Goal: Information Seeking & Learning: Learn about a topic

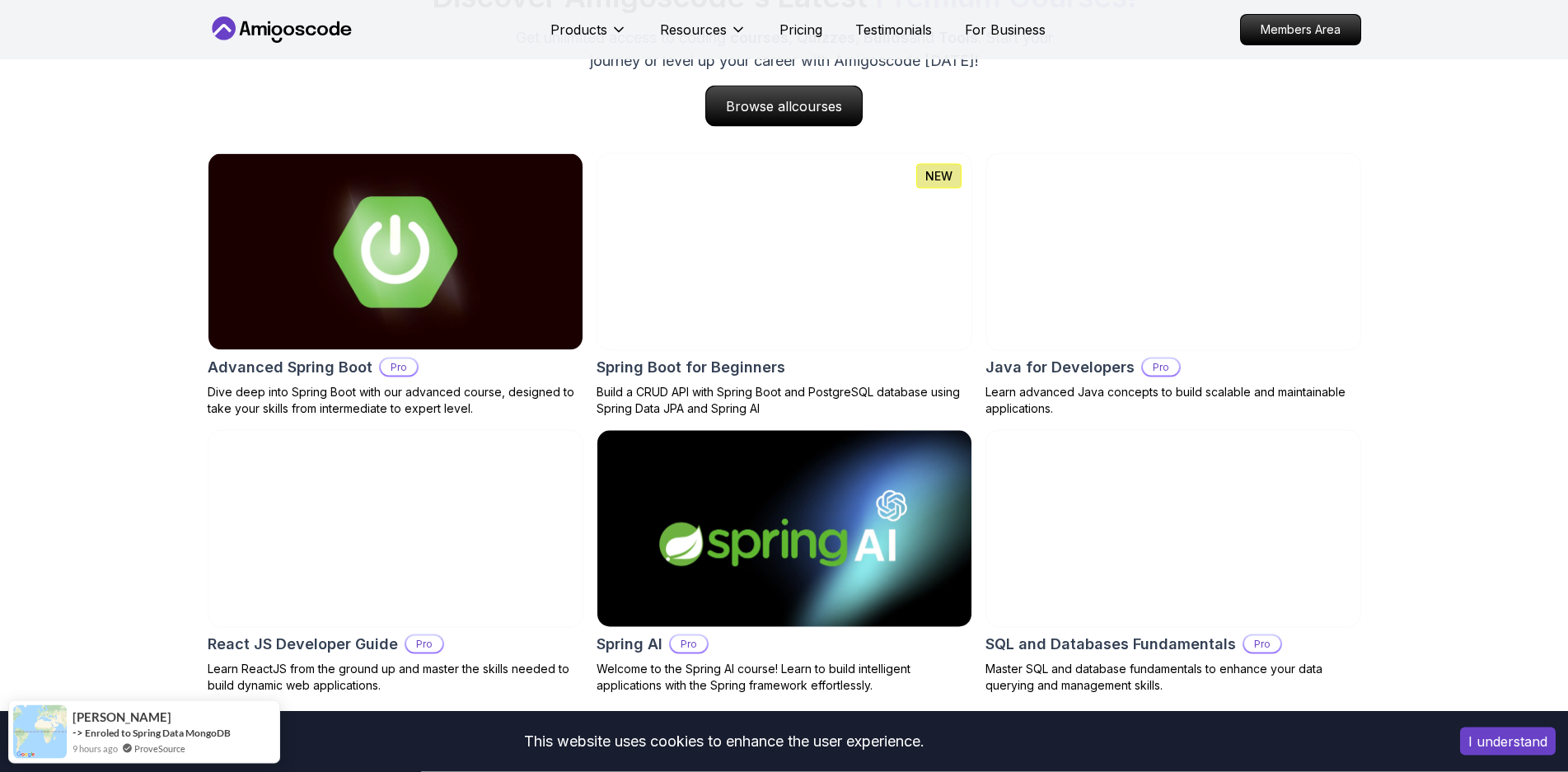
scroll to position [1681, 0]
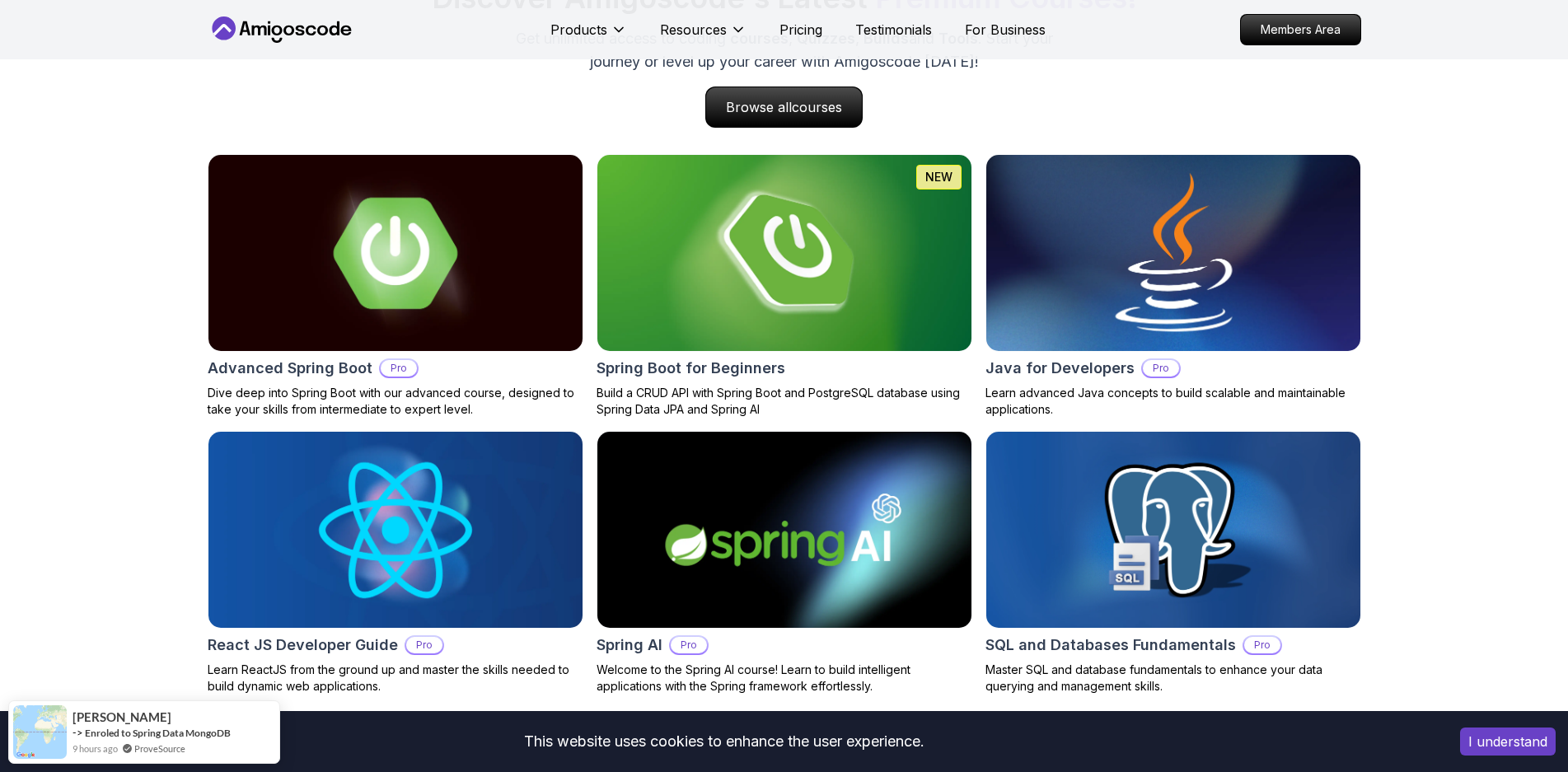
click at [1145, 300] on img at bounding box center [1172, 253] width 393 height 206
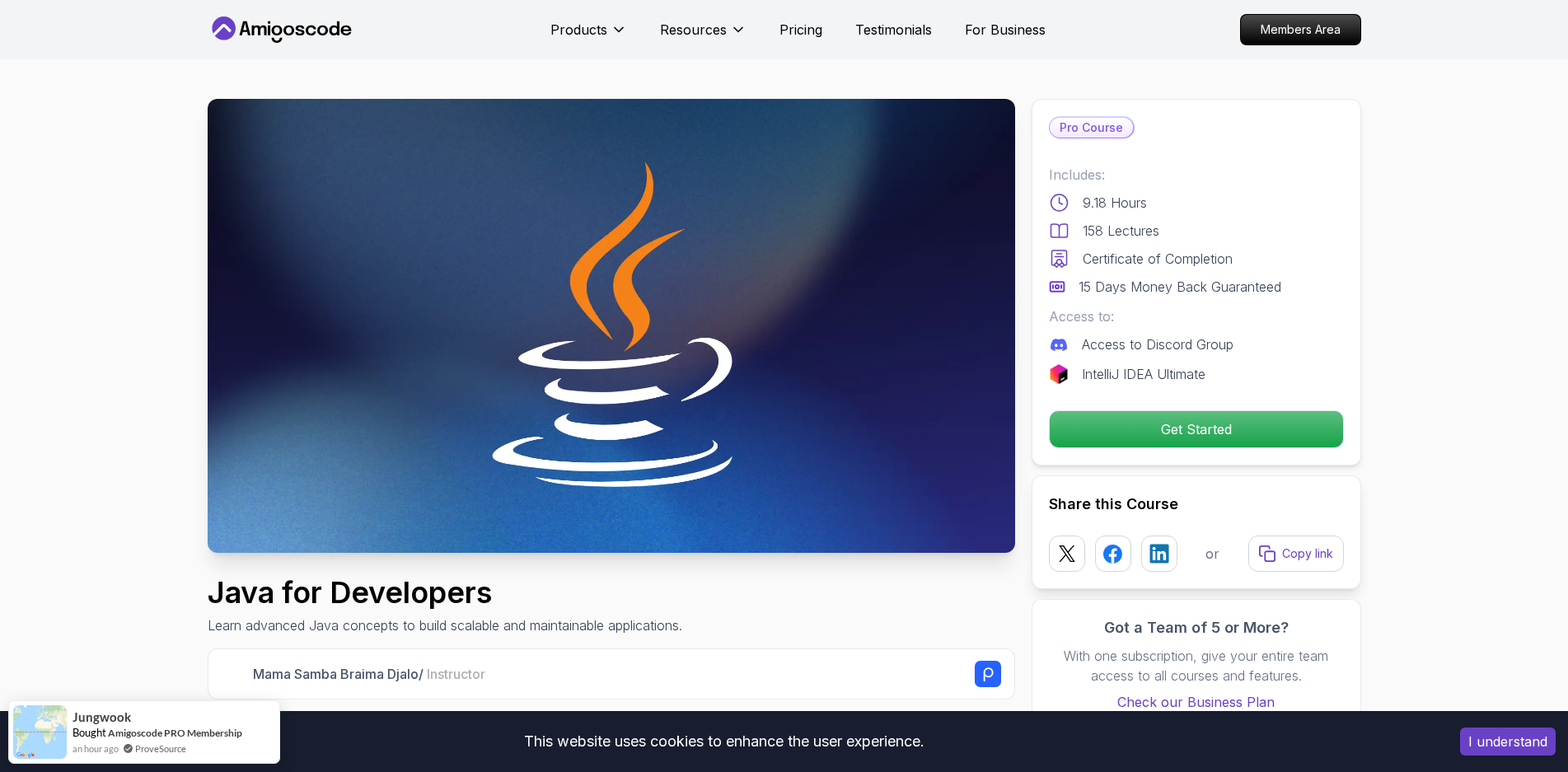
scroll to position [504, 0]
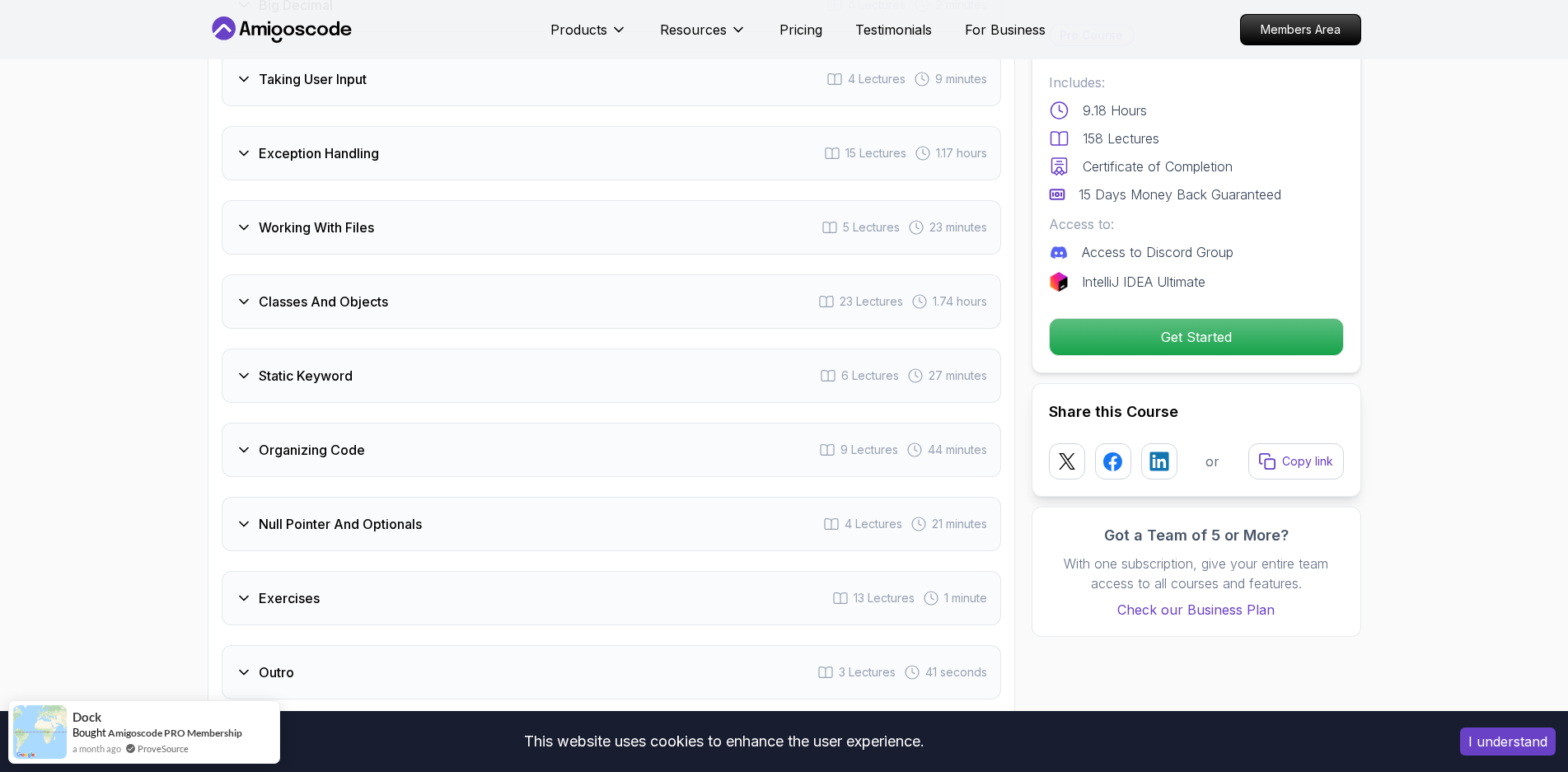
scroll to position [3277, 0]
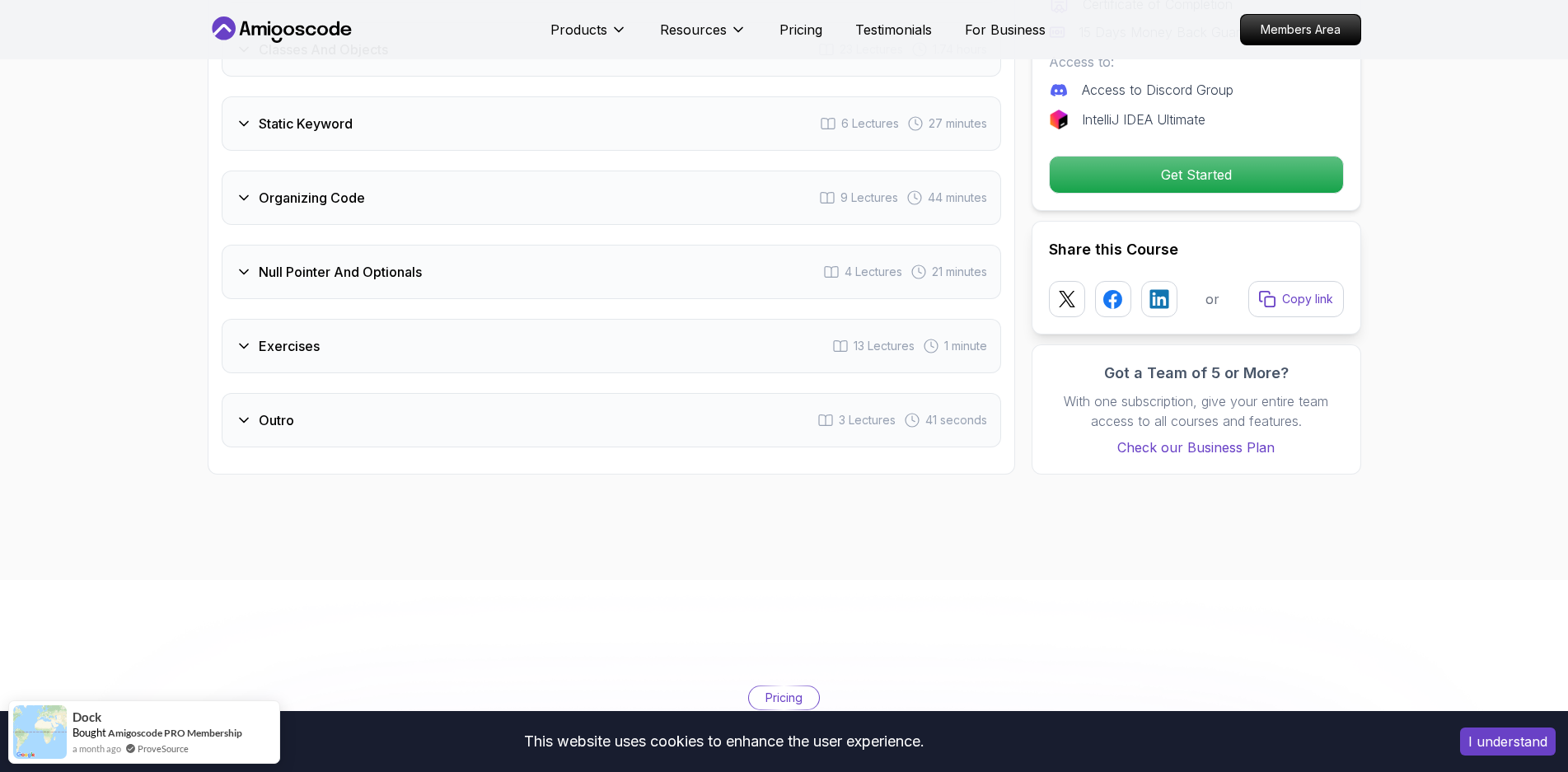
click at [337, 323] on div "Exercises 13 Lectures 1 minute" at bounding box center [611, 345] width 780 height 54
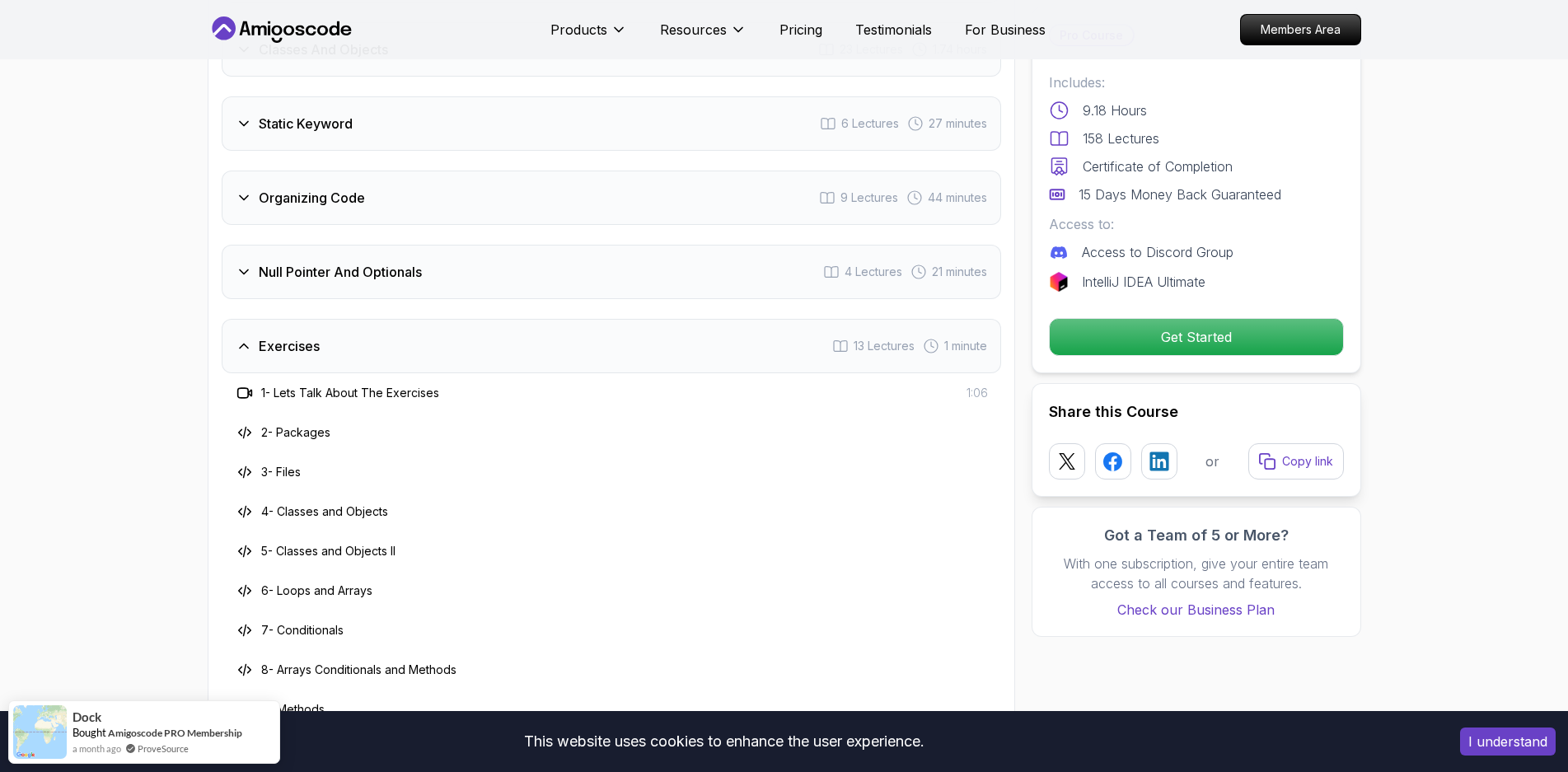
click at [337, 323] on div "Exercises 13 Lectures 1 minute" at bounding box center [611, 345] width 780 height 54
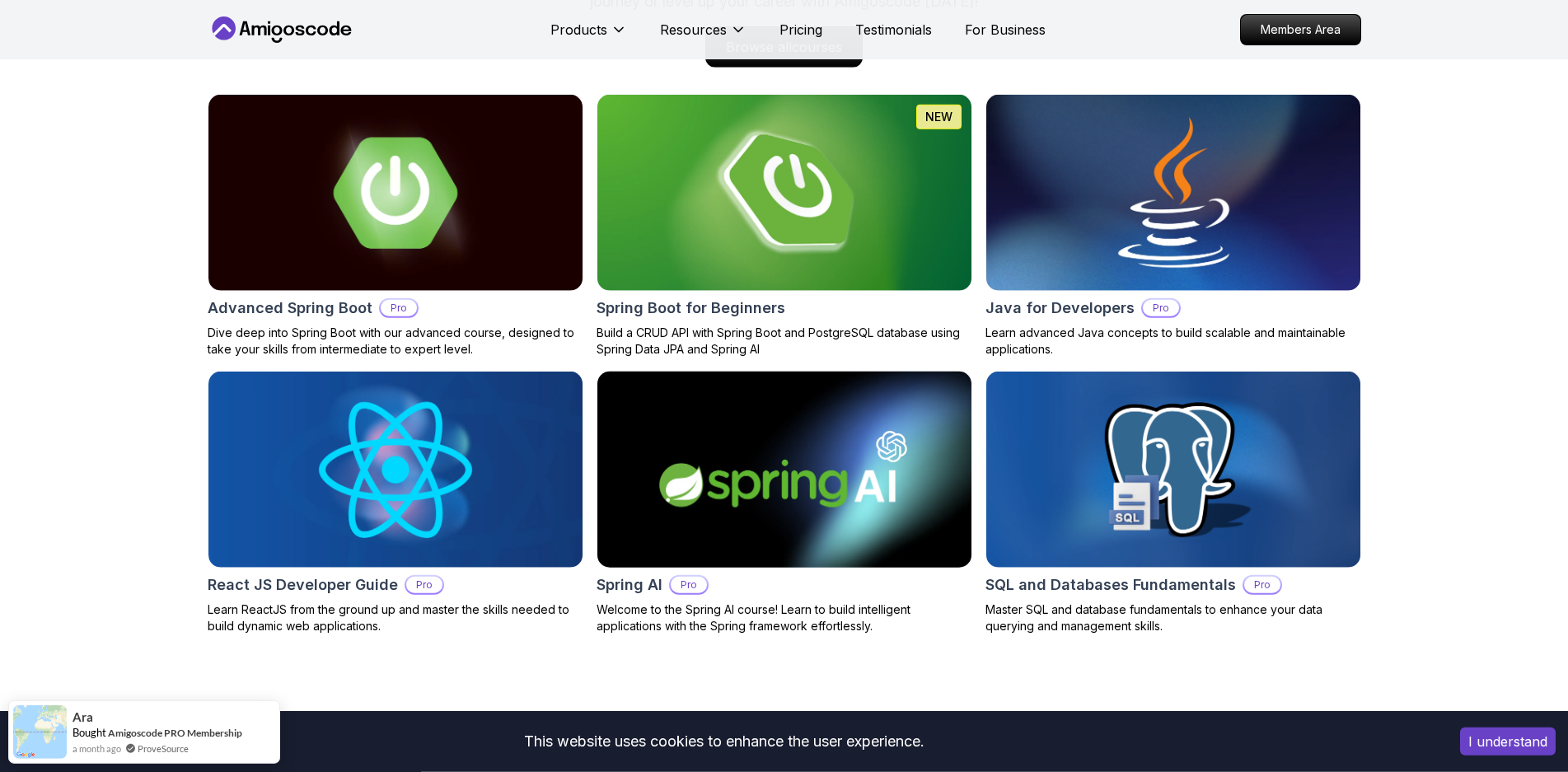
scroll to position [1726, 0]
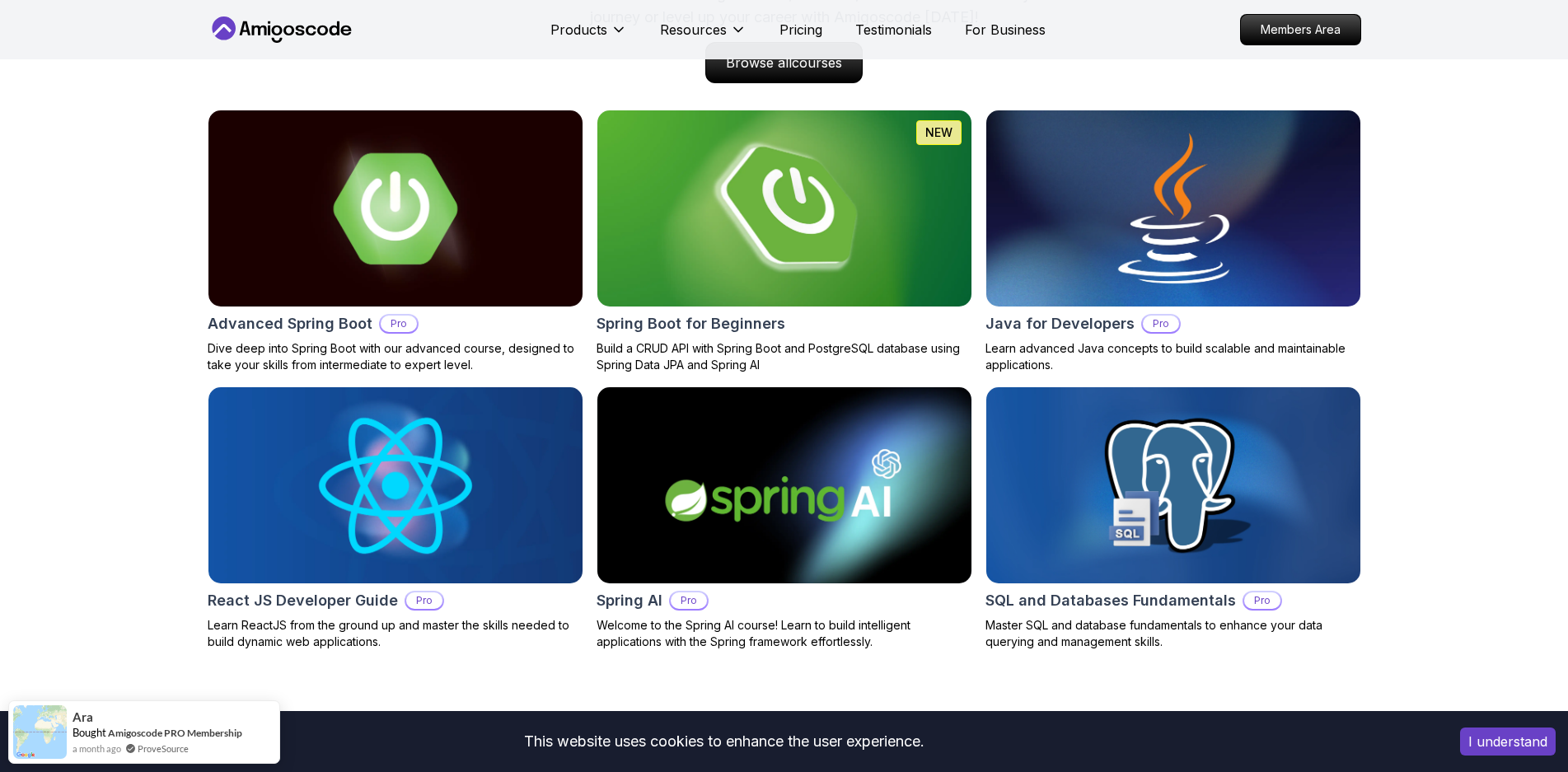
click at [648, 246] on img at bounding box center [784, 208] width 393 height 206
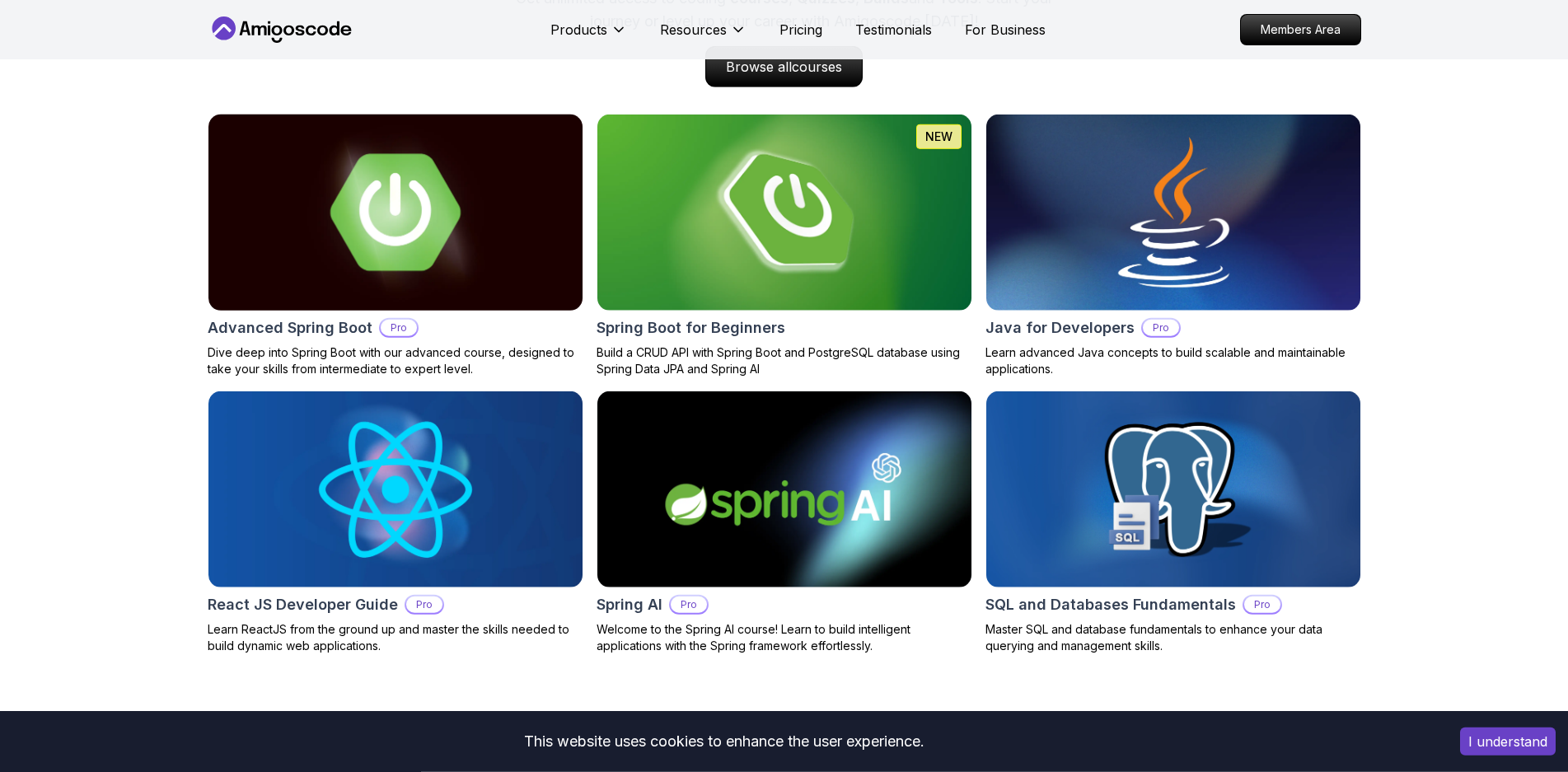
scroll to position [1726, 0]
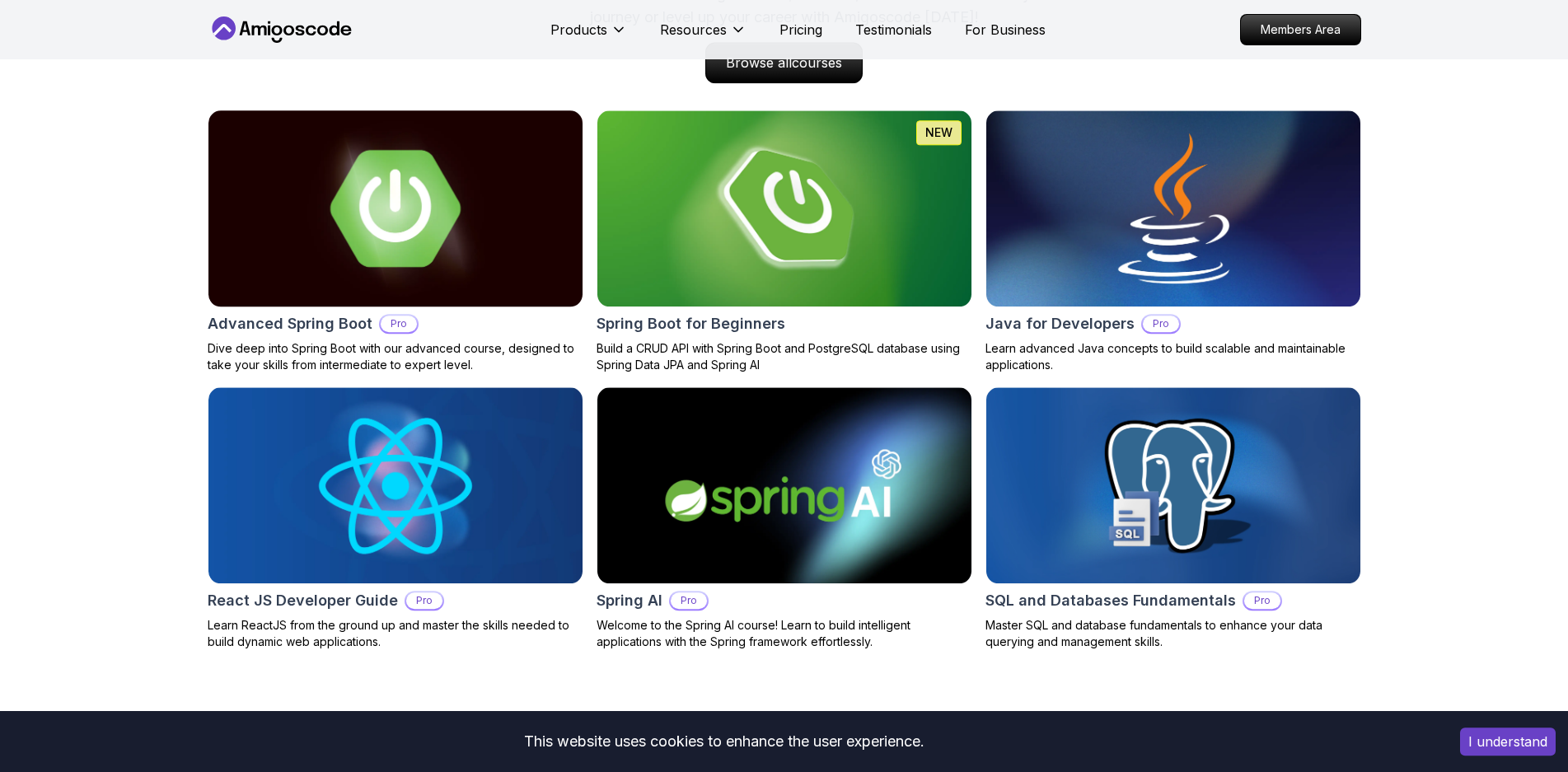
click at [417, 166] on img at bounding box center [395, 208] width 393 height 206
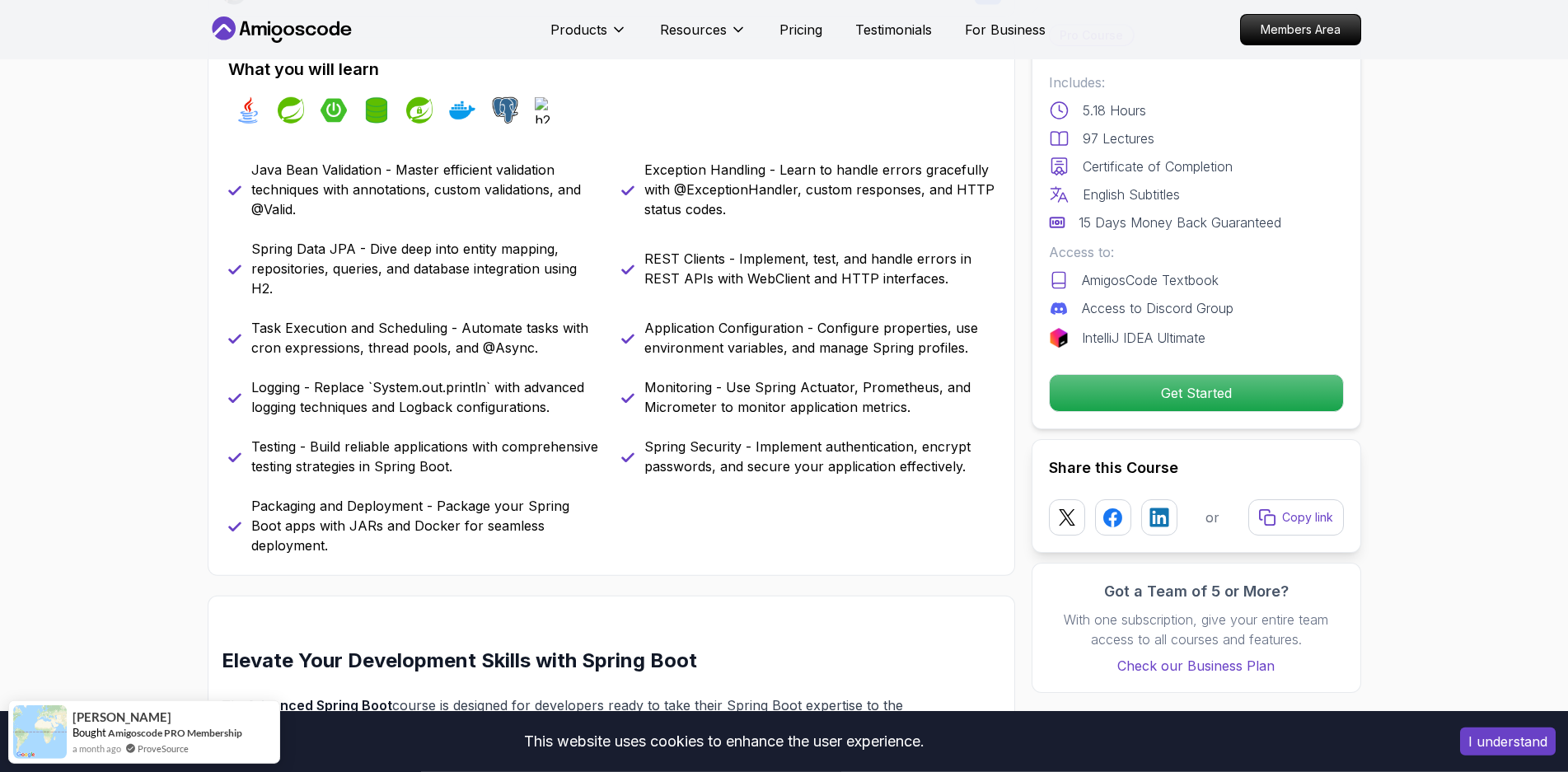
scroll to position [756, 0]
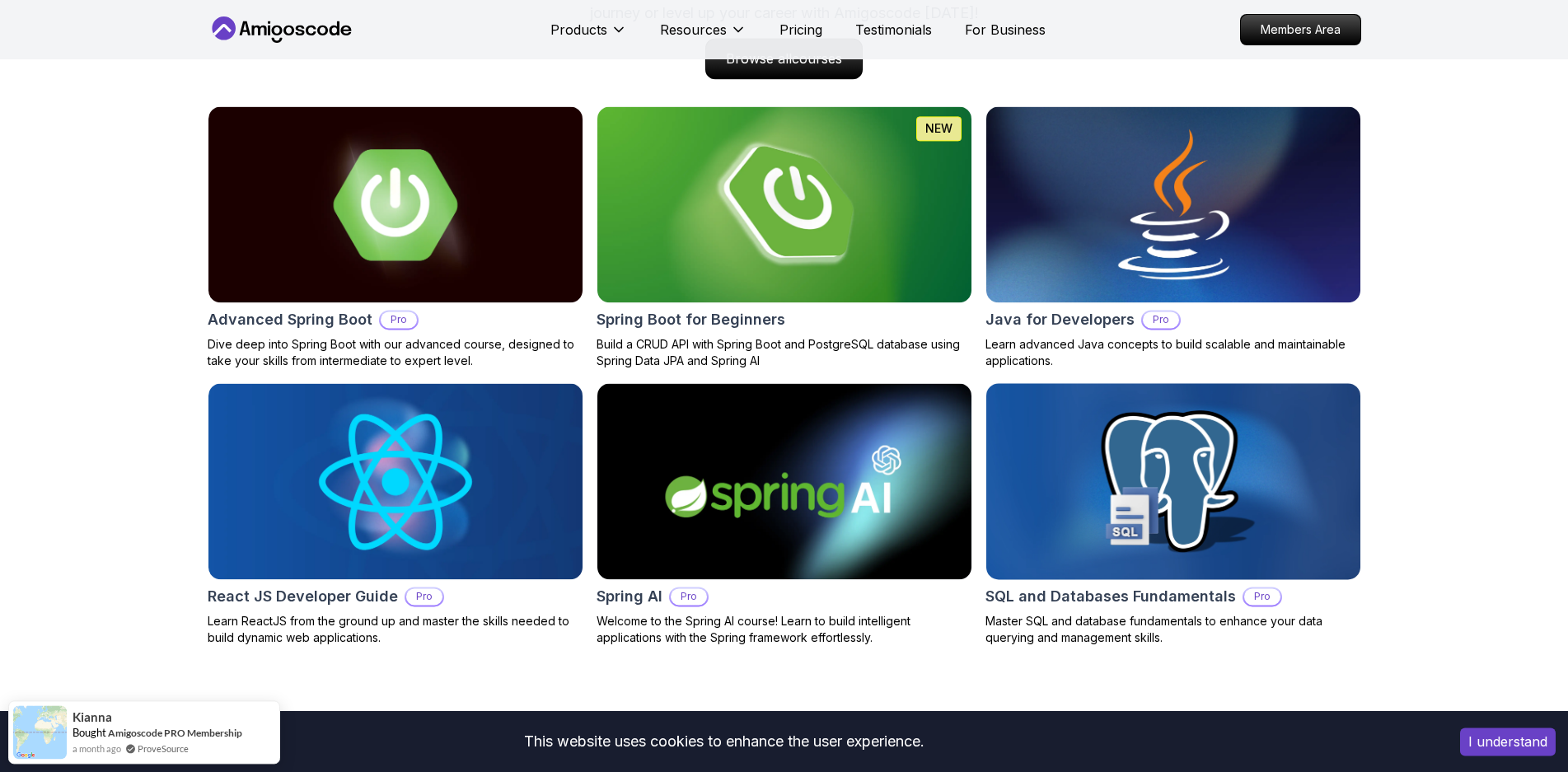
scroll to position [1893, 0]
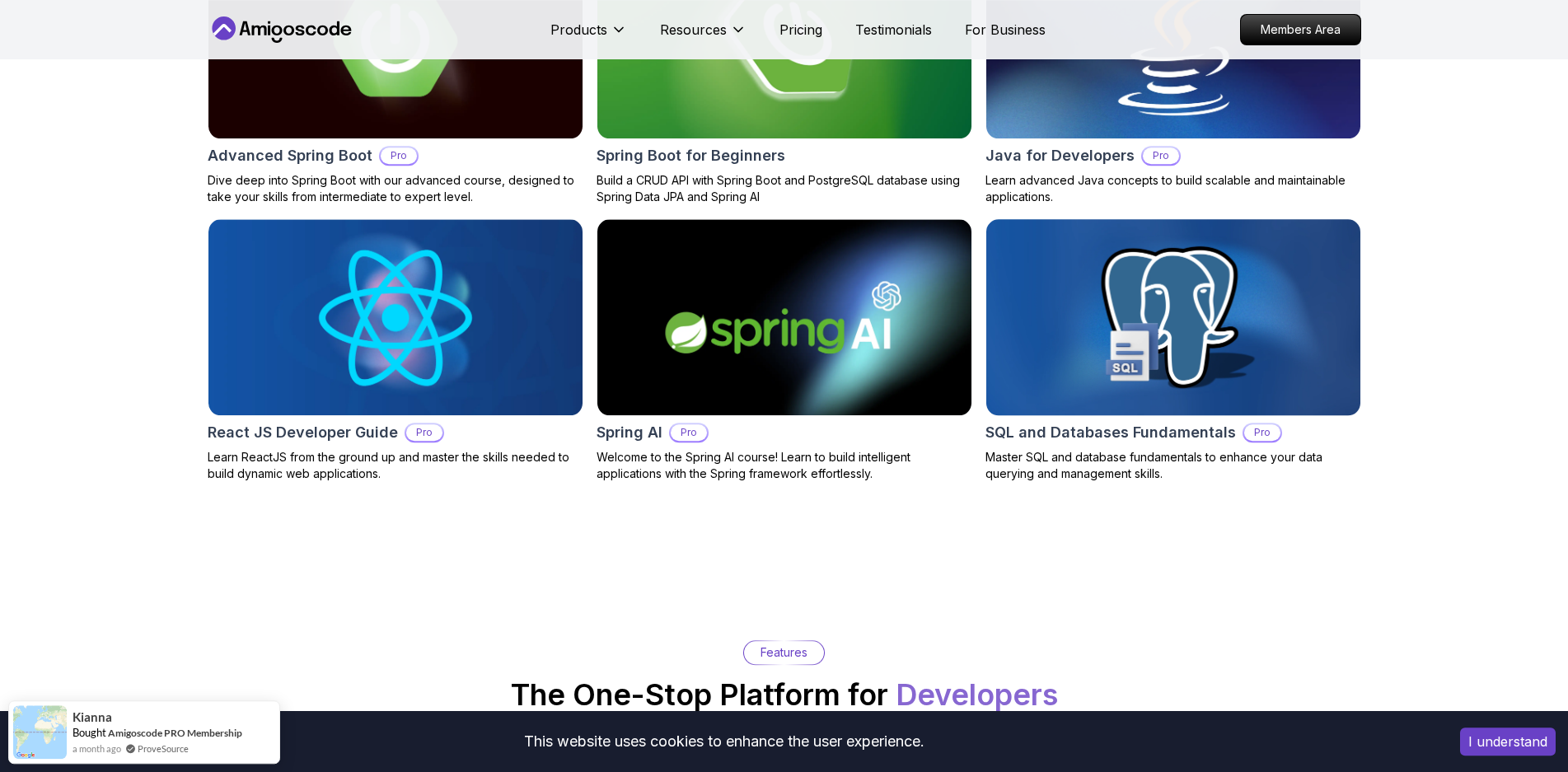
click at [1135, 335] on img at bounding box center [1172, 317] width 393 height 206
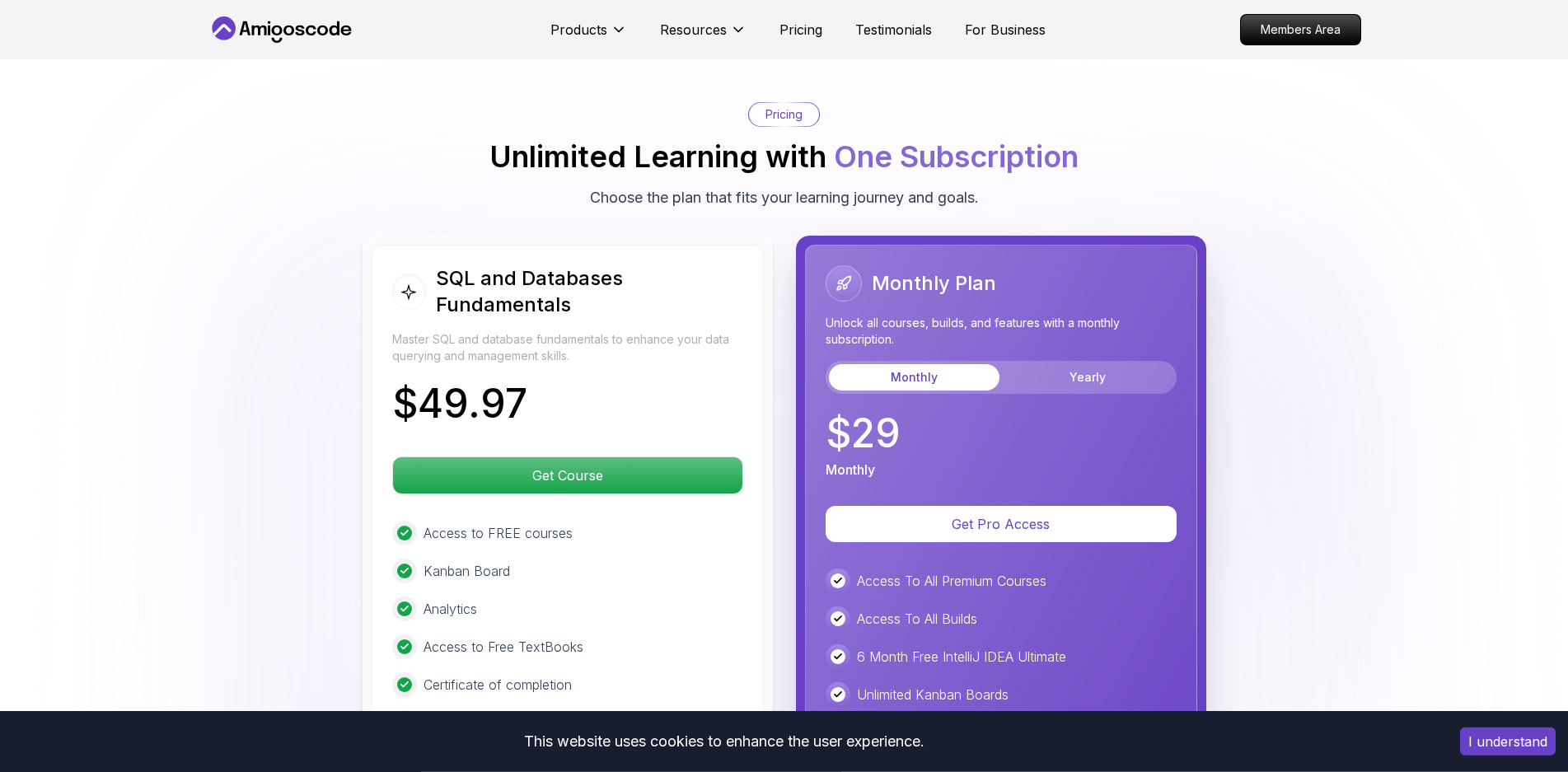
scroll to position [3361, 0]
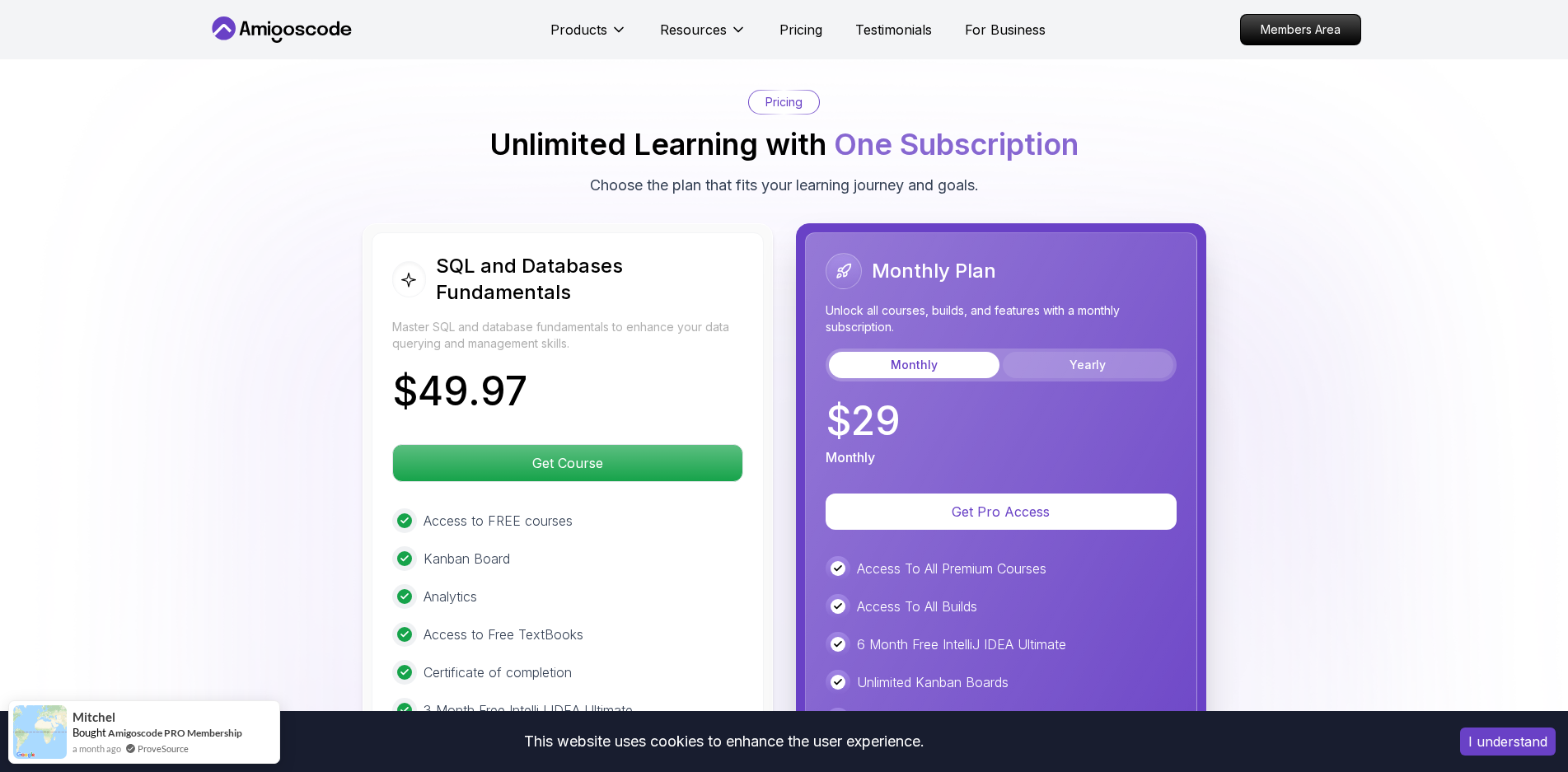
click at [1095, 352] on button "Yearly" at bounding box center [1088, 365] width 170 height 27
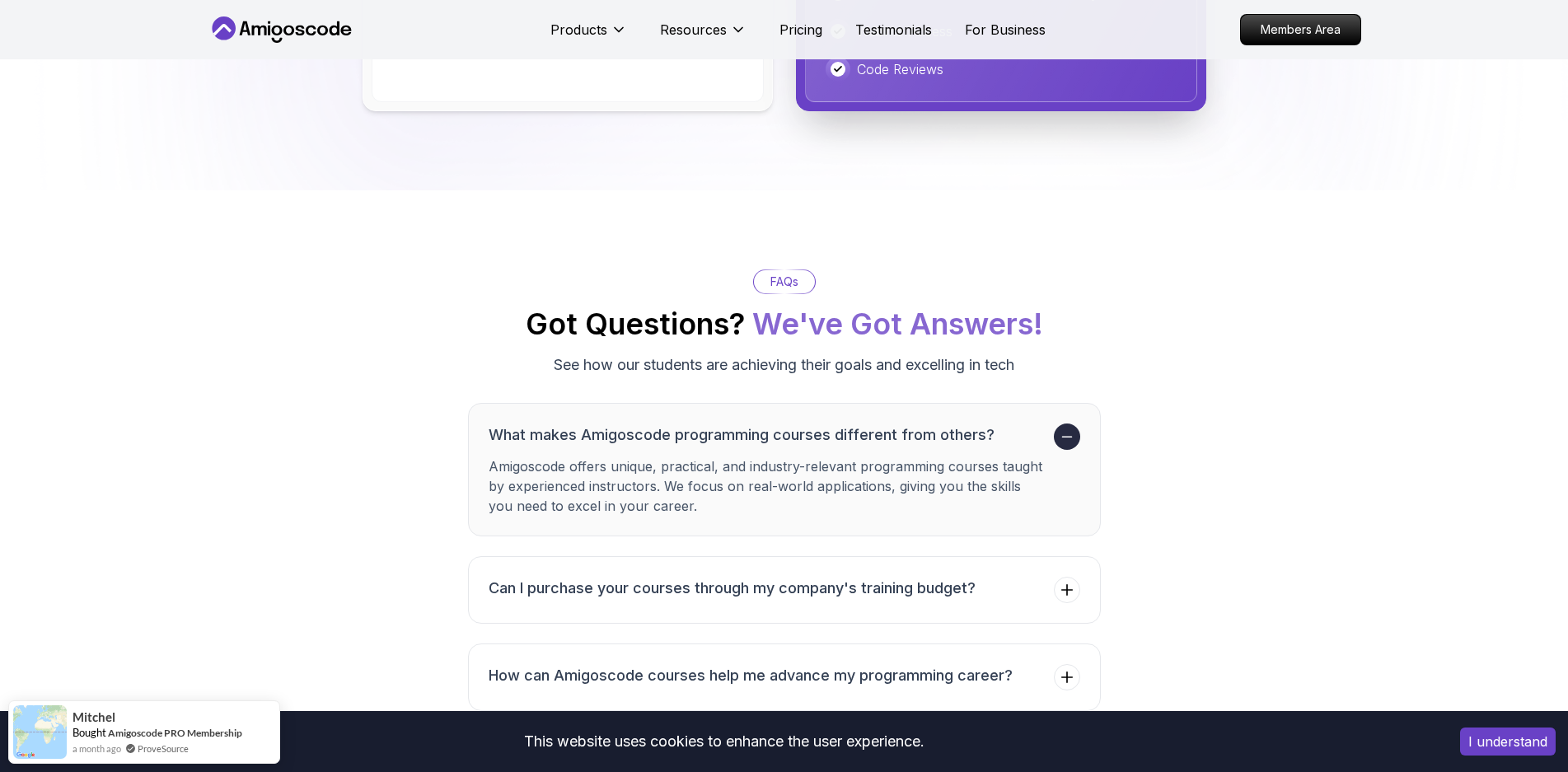
scroll to position [4538, 0]
